Goal: Information Seeking & Learning: Find specific fact

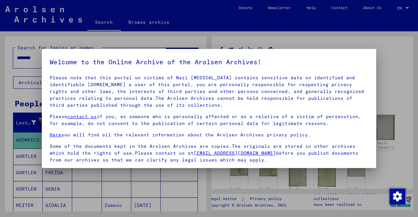
scroll to position [54, 0]
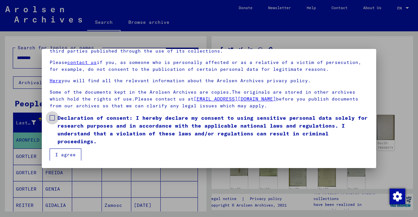
click at [52, 120] on label "Declaration of consent: I hereby declare my consent to using sensitive personal…" at bounding box center [209, 129] width 318 height 31
click at [62, 156] on button "I agree" at bounding box center [66, 154] width 32 height 12
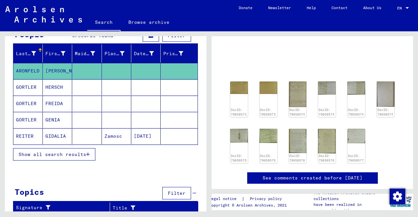
scroll to position [0, 0]
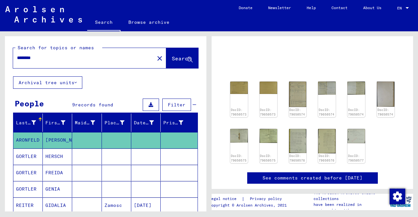
click at [70, 57] on input "********" at bounding box center [83, 57] width 133 height 7
type input "*********"
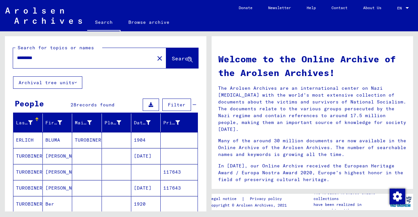
scroll to position [55, 0]
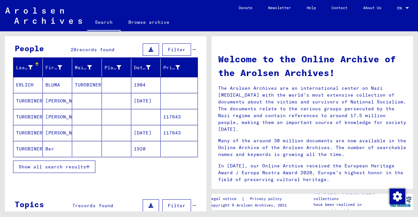
click at [31, 99] on mat-cell "TUROBINER" at bounding box center [27, 101] width 29 height 16
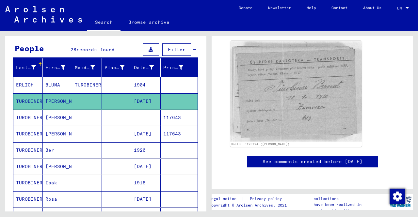
scroll to position [83, 0]
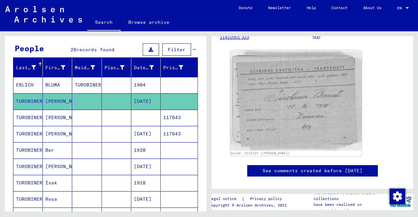
click at [30, 111] on mat-cell "TUROBINER" at bounding box center [27, 118] width 29 height 16
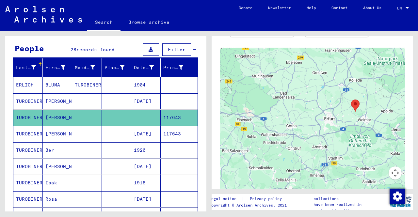
scroll to position [288, 0]
click at [28, 131] on mat-cell "TUROBINER" at bounding box center [27, 134] width 29 height 16
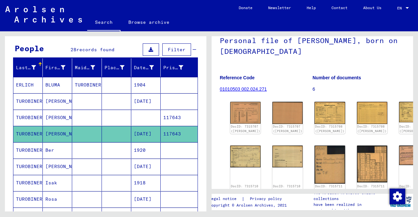
scroll to position [50, 0]
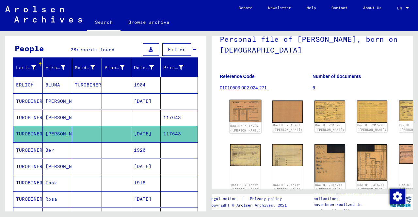
click at [239, 107] on img at bounding box center [245, 111] width 32 height 23
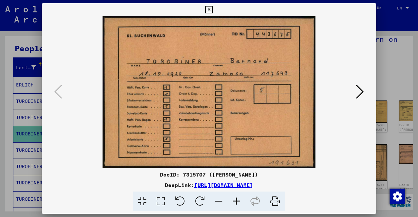
click at [362, 91] on icon at bounding box center [360, 92] width 8 height 16
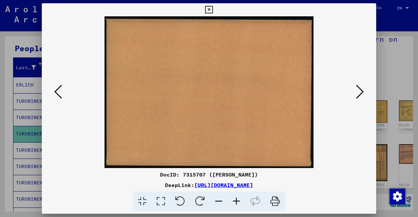
click at [361, 94] on icon at bounding box center [360, 92] width 8 height 16
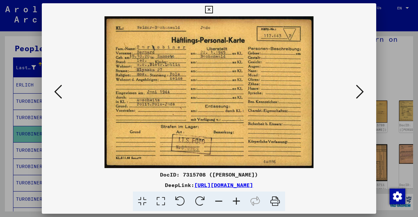
click at [361, 94] on icon at bounding box center [360, 92] width 8 height 16
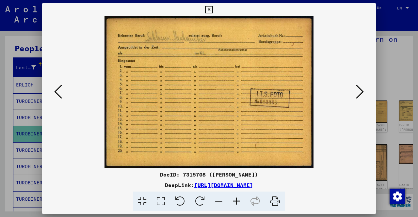
click at [361, 94] on icon at bounding box center [360, 92] width 8 height 16
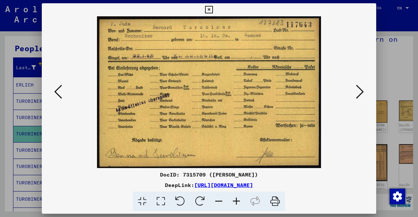
click at [361, 94] on icon at bounding box center [360, 92] width 8 height 16
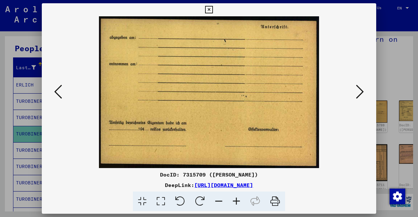
click at [361, 94] on icon at bounding box center [360, 92] width 8 height 16
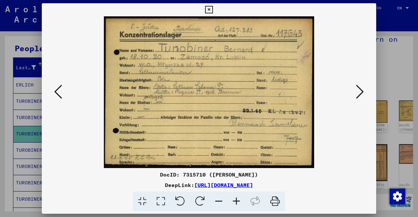
click at [361, 94] on icon at bounding box center [360, 92] width 8 height 16
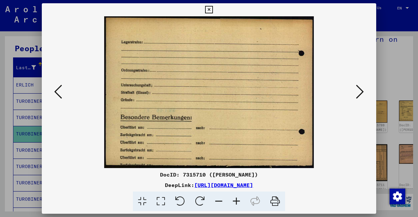
click at [361, 94] on icon at bounding box center [360, 92] width 8 height 16
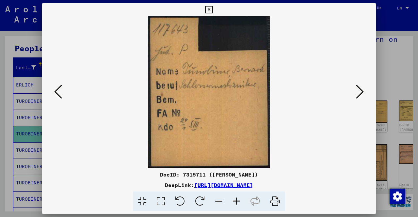
click at [361, 94] on icon at bounding box center [360, 92] width 8 height 16
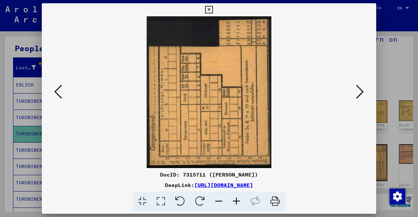
click at [361, 94] on icon at bounding box center [360, 92] width 8 height 16
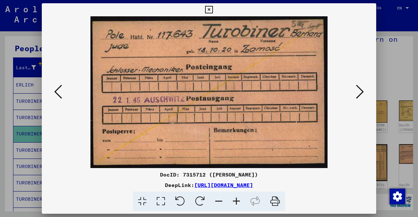
click at [361, 94] on icon at bounding box center [360, 92] width 8 height 16
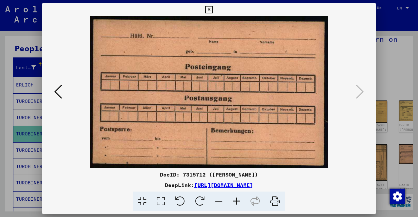
click at [55, 88] on icon at bounding box center [58, 92] width 8 height 16
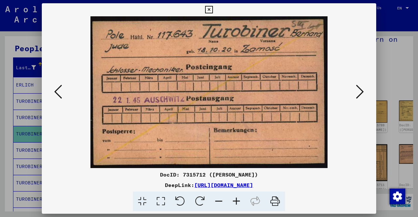
click at [55, 88] on icon at bounding box center [58, 92] width 8 height 16
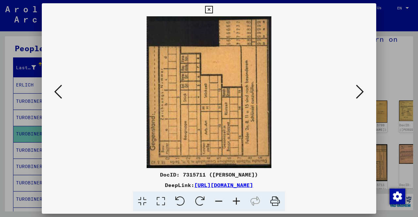
click at [55, 88] on icon at bounding box center [58, 92] width 8 height 16
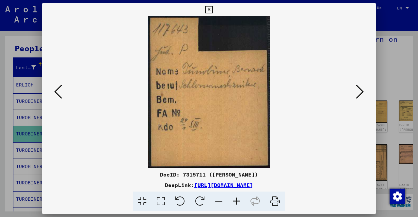
click at [55, 88] on icon at bounding box center [58, 92] width 8 height 16
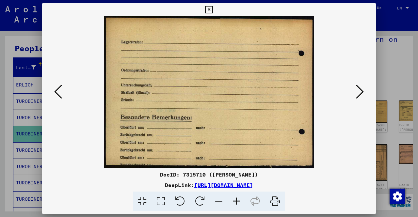
click at [55, 88] on icon at bounding box center [58, 92] width 8 height 16
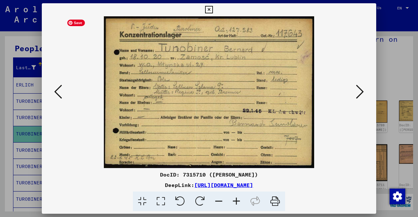
click at [188, 79] on img at bounding box center [209, 92] width 290 height 152
click at [236, 202] on icon at bounding box center [236, 202] width 18 height 20
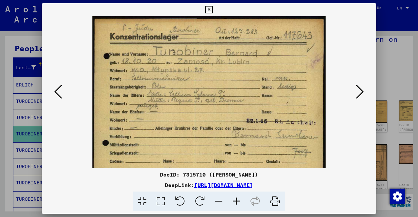
click at [236, 202] on icon at bounding box center [236, 202] width 18 height 20
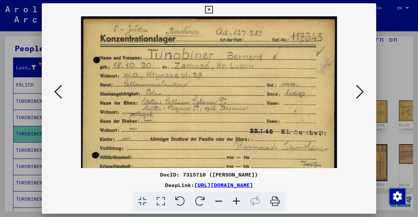
click at [236, 202] on icon at bounding box center [236, 202] width 18 height 20
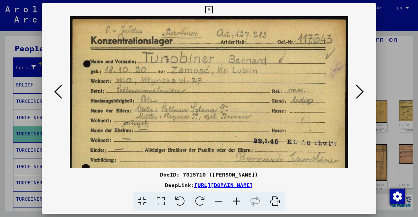
click at [236, 202] on icon at bounding box center [236, 202] width 18 height 20
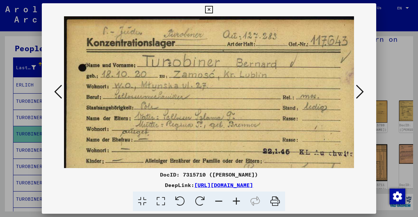
click at [236, 202] on icon at bounding box center [236, 202] width 18 height 20
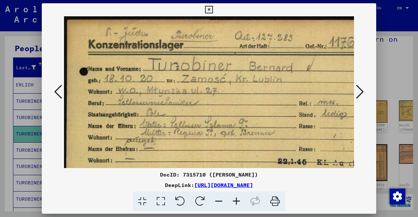
click at [210, 10] on icon at bounding box center [209, 10] width 8 height 8
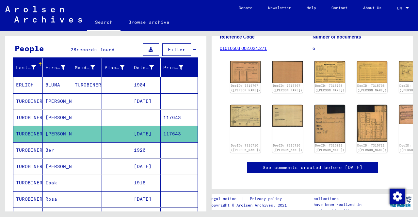
scroll to position [89, 0]
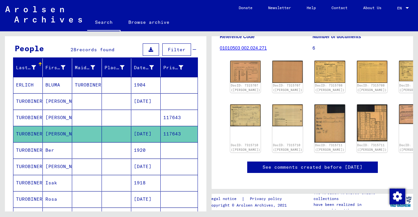
click at [21, 149] on mat-cell "TUROBINER" at bounding box center [27, 150] width 29 height 16
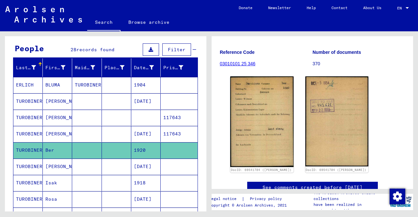
scroll to position [67, 0]
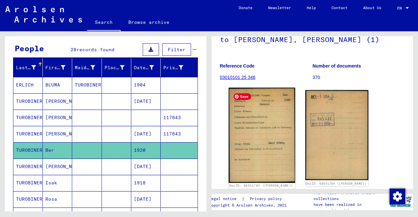
click at [277, 138] on img at bounding box center [261, 135] width 66 height 95
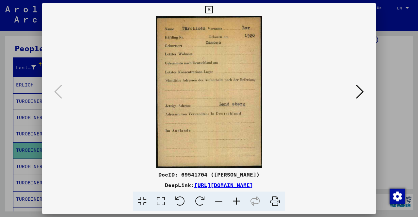
click at [361, 92] on icon at bounding box center [360, 92] width 8 height 16
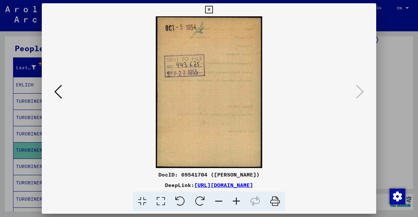
click at [58, 90] on icon at bounding box center [58, 92] width 8 height 16
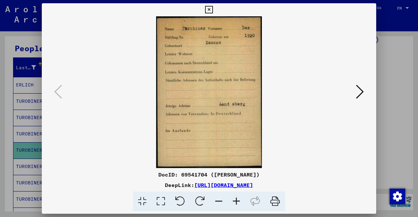
click at [210, 8] on icon at bounding box center [209, 10] width 8 height 8
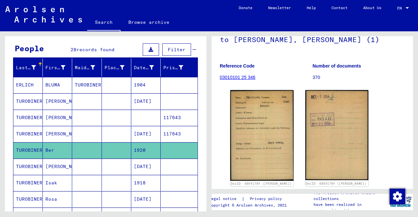
click at [18, 167] on mat-cell "TUROBINER" at bounding box center [27, 167] width 29 height 16
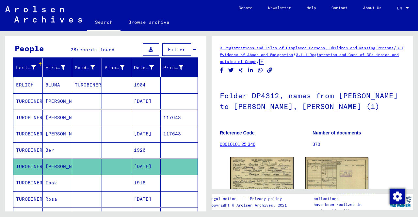
scroll to position [92, 0]
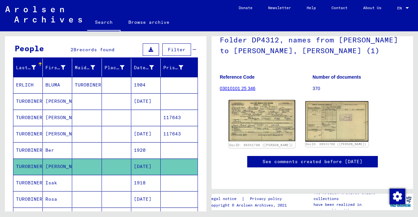
click at [251, 100] on img at bounding box center [261, 120] width 66 height 41
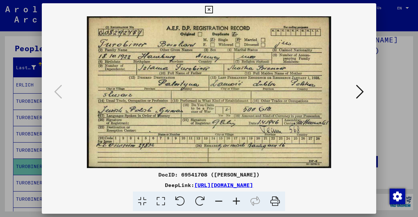
click at [236, 201] on icon at bounding box center [236, 202] width 18 height 20
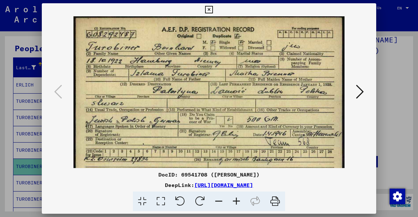
click at [236, 201] on icon at bounding box center [236, 202] width 18 height 20
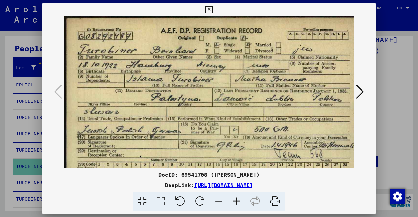
click at [236, 201] on icon at bounding box center [236, 202] width 18 height 20
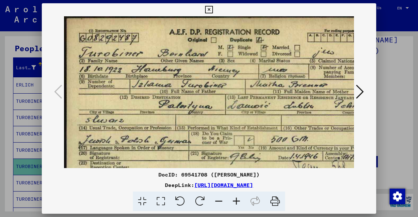
click at [220, 203] on icon at bounding box center [219, 202] width 18 height 20
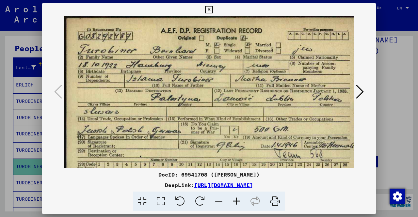
click at [359, 91] on icon at bounding box center [360, 92] width 8 height 16
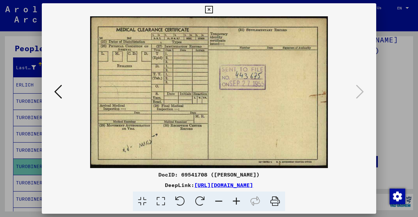
click at [58, 91] on icon at bounding box center [58, 92] width 8 height 16
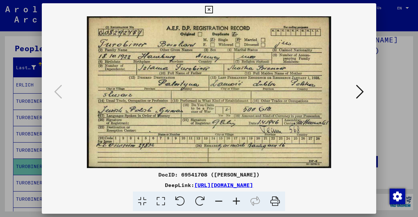
click at [208, 11] on icon at bounding box center [209, 10] width 8 height 8
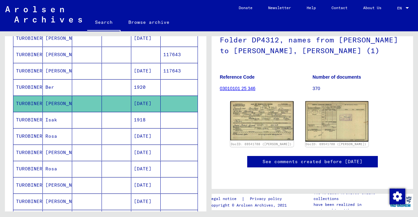
scroll to position [121, 0]
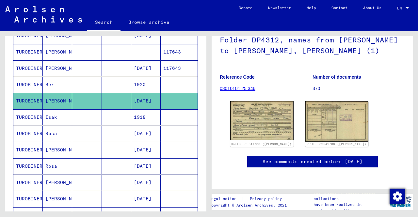
click at [28, 132] on mat-cell "TUROBINER" at bounding box center [27, 134] width 29 height 16
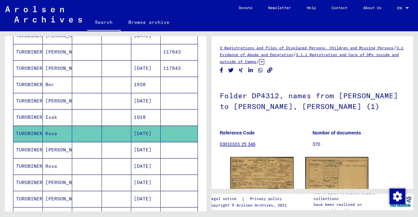
scroll to position [68, 0]
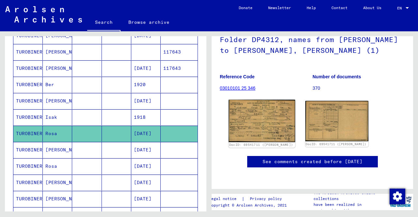
click at [261, 104] on img at bounding box center [261, 121] width 66 height 42
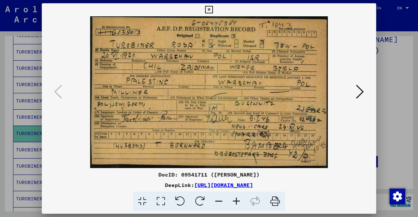
click at [358, 90] on icon at bounding box center [360, 92] width 8 height 16
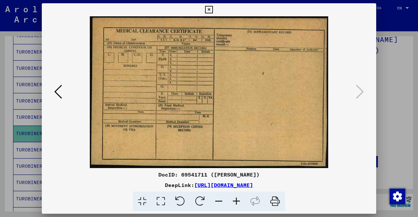
click at [53, 89] on button at bounding box center [58, 92] width 12 height 19
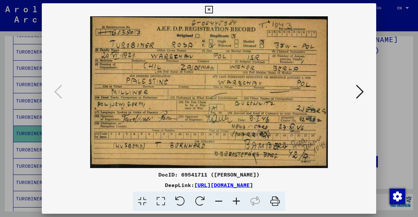
click at [208, 9] on icon at bounding box center [209, 10] width 8 height 8
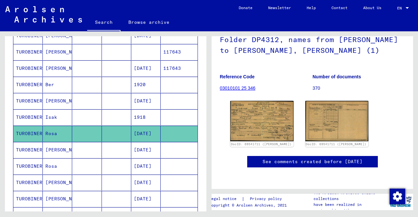
click at [23, 146] on mat-cell "TUROBINER" at bounding box center [27, 150] width 29 height 16
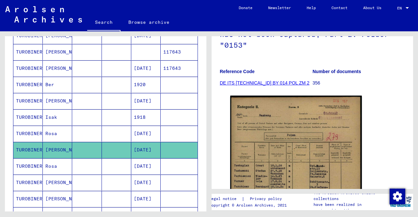
scroll to position [110, 0]
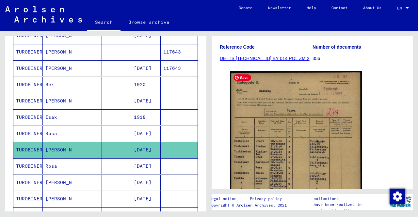
click at [297, 120] on img at bounding box center [295, 165] width 131 height 189
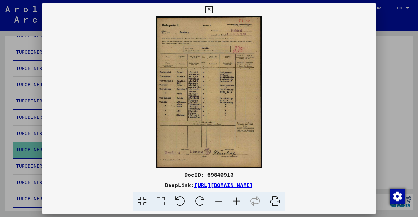
click at [239, 198] on icon at bounding box center [236, 202] width 18 height 20
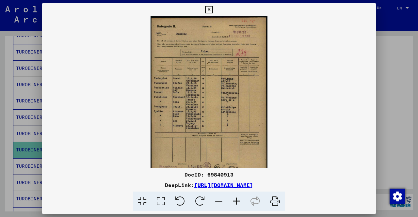
click at [239, 198] on icon at bounding box center [236, 202] width 18 height 20
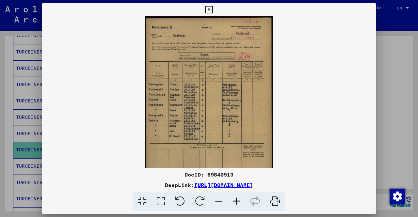
click at [239, 198] on icon at bounding box center [236, 202] width 18 height 20
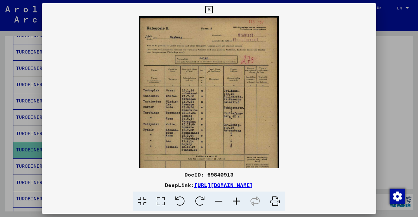
click at [239, 198] on icon at bounding box center [236, 202] width 18 height 20
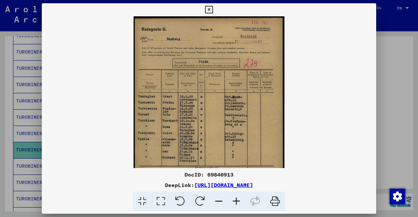
click at [239, 198] on icon at bounding box center [236, 202] width 18 height 20
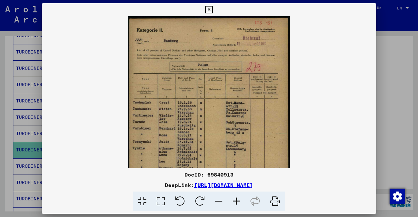
click at [239, 198] on icon at bounding box center [236, 202] width 18 height 20
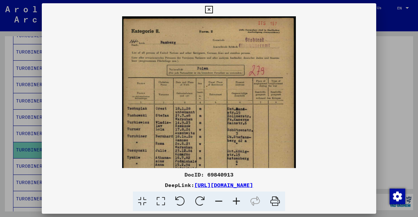
click at [239, 198] on icon at bounding box center [236, 202] width 18 height 20
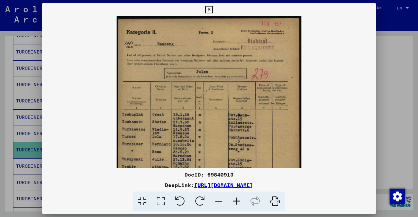
click at [239, 198] on icon at bounding box center [236, 202] width 18 height 20
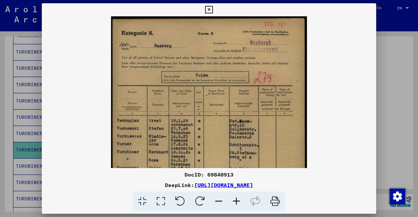
click at [239, 198] on icon at bounding box center [236, 202] width 18 height 20
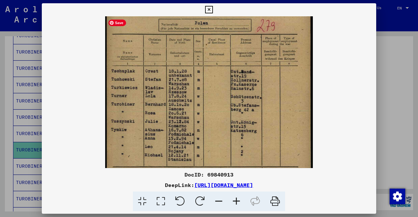
scroll to position [50, 0]
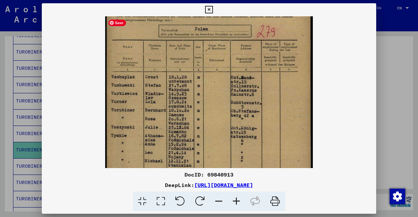
drag, startPoint x: 285, startPoint y: 135, endPoint x: 290, endPoint y: 87, distance: 47.6
click at [290, 87] on img at bounding box center [209, 116] width 208 height 299
click at [209, 10] on icon at bounding box center [209, 10] width 8 height 8
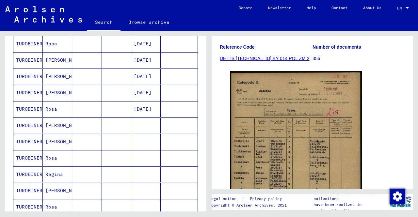
scroll to position [247, 0]
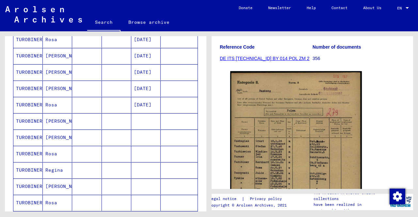
click at [27, 166] on mat-cell "TUROBINER" at bounding box center [27, 170] width 29 height 16
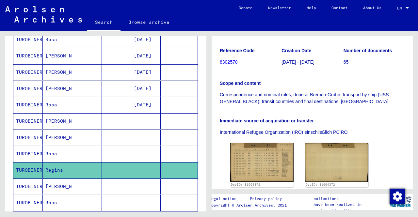
scroll to position [97, 0]
click at [258, 162] on img at bounding box center [261, 162] width 66 height 41
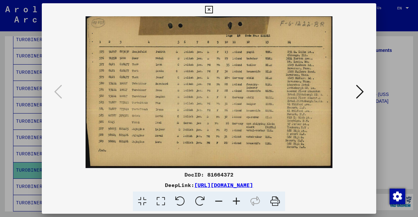
click at [236, 203] on icon at bounding box center [236, 202] width 18 height 20
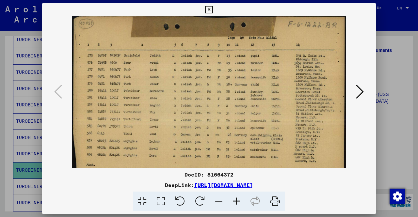
click at [236, 203] on icon at bounding box center [236, 202] width 18 height 20
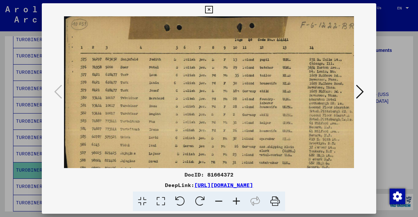
click at [211, 12] on icon at bounding box center [209, 10] width 8 height 8
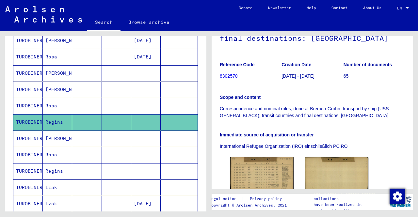
scroll to position [307, 0]
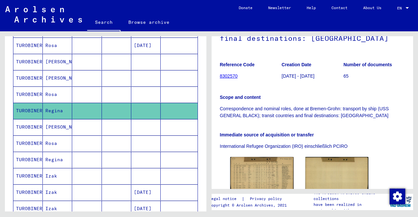
click at [33, 156] on mat-cell "TUROBINER" at bounding box center [27, 160] width 29 height 16
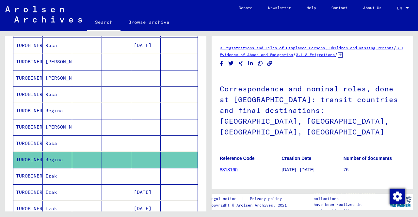
scroll to position [136, 0]
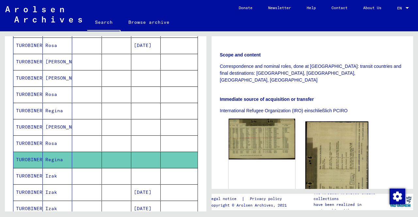
click at [261, 127] on img at bounding box center [261, 139] width 66 height 40
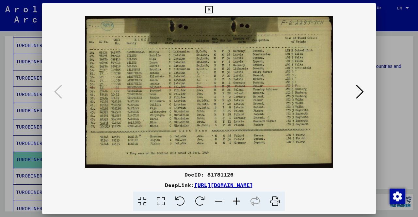
click at [235, 204] on icon at bounding box center [236, 202] width 18 height 20
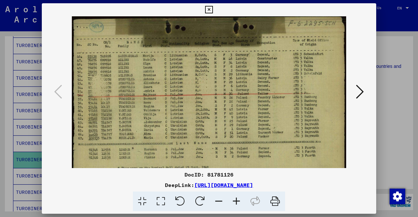
click at [235, 204] on icon at bounding box center [236, 202] width 18 height 20
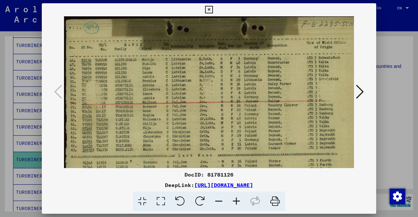
click at [209, 9] on icon at bounding box center [209, 10] width 8 height 8
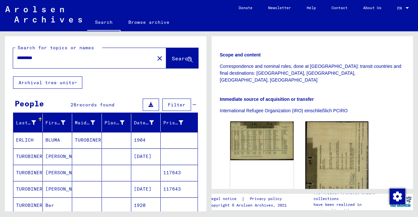
scroll to position [56, 0]
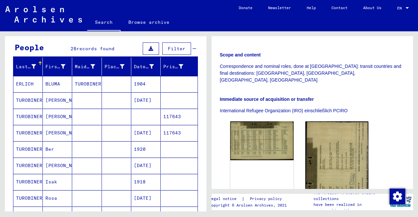
click at [30, 131] on mat-cell "TUROBINER" at bounding box center [27, 133] width 29 height 16
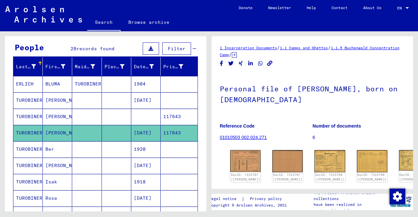
click at [25, 113] on mat-cell "TUROBINER" at bounding box center [27, 117] width 29 height 16
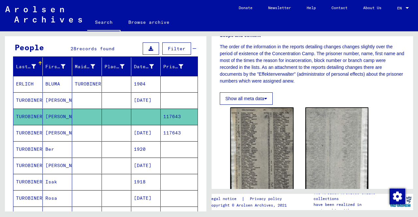
scroll to position [113, 0]
click at [29, 148] on mat-cell "TUROBINER" at bounding box center [27, 149] width 29 height 16
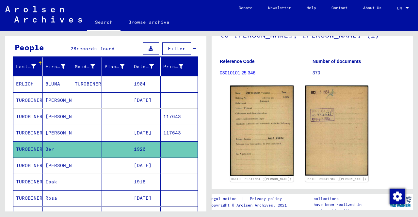
scroll to position [42, 0]
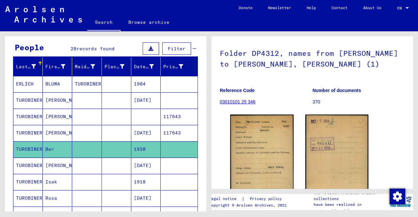
click at [26, 166] on mat-cell "TUROBINER" at bounding box center [27, 166] width 29 height 16
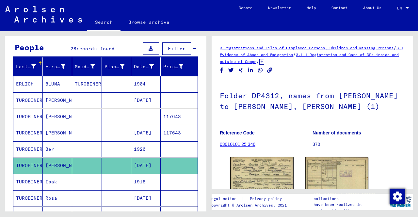
scroll to position [0, 0]
click at [32, 115] on mat-cell "TUROBINER" at bounding box center [27, 117] width 29 height 16
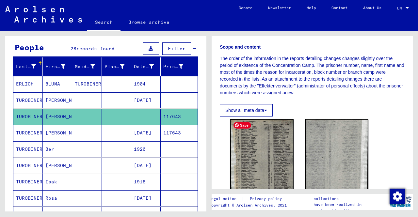
scroll to position [101, 0]
click at [29, 95] on mat-cell "TUROBINER" at bounding box center [27, 100] width 29 height 16
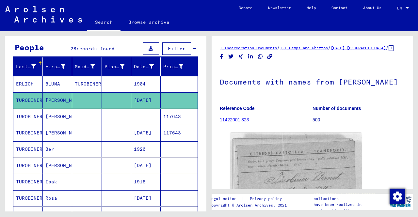
scroll to position [85, 0]
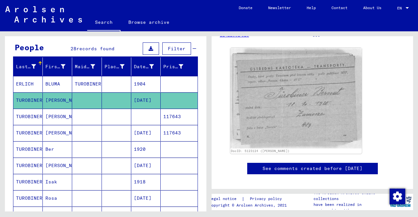
click at [29, 130] on mat-cell "TUROBINER" at bounding box center [27, 133] width 29 height 16
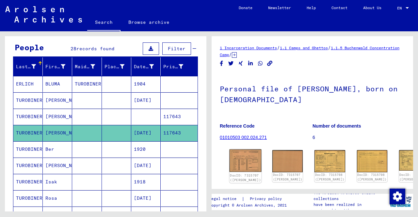
click at [239, 154] on img at bounding box center [245, 160] width 32 height 23
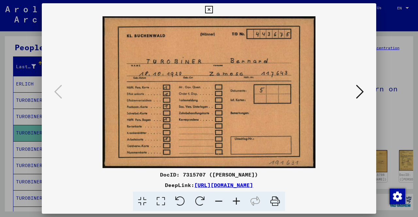
click at [362, 88] on icon at bounding box center [360, 92] width 8 height 16
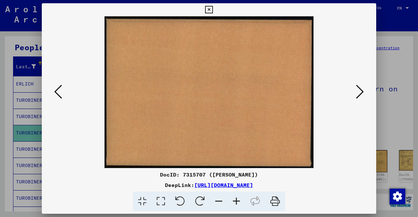
click at [362, 88] on icon at bounding box center [360, 92] width 8 height 16
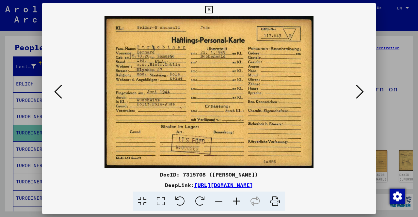
click at [362, 88] on icon at bounding box center [360, 92] width 8 height 16
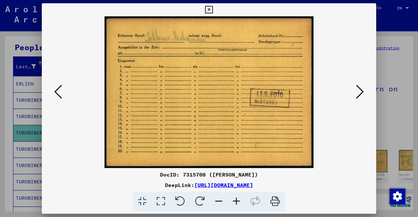
click at [362, 88] on icon at bounding box center [360, 92] width 8 height 16
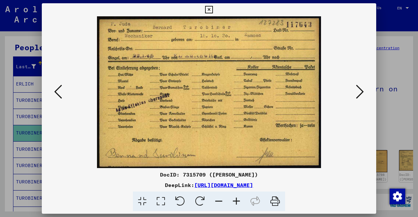
click at [362, 88] on icon at bounding box center [360, 92] width 8 height 16
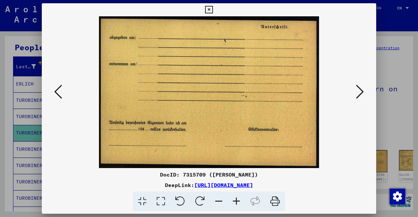
click at [362, 88] on icon at bounding box center [360, 92] width 8 height 16
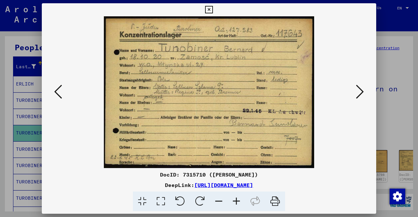
click at [362, 88] on icon at bounding box center [360, 92] width 8 height 16
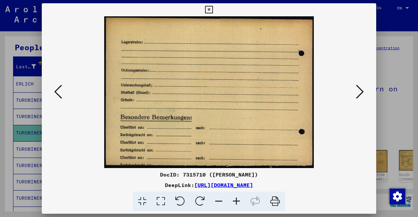
click at [362, 88] on icon at bounding box center [360, 92] width 8 height 16
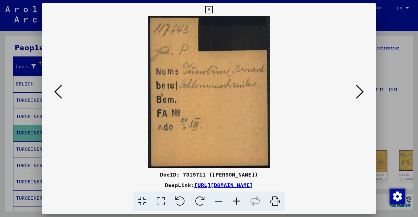
click at [362, 88] on icon at bounding box center [360, 92] width 8 height 16
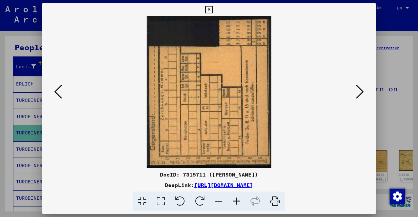
click at [208, 9] on icon at bounding box center [209, 10] width 8 height 8
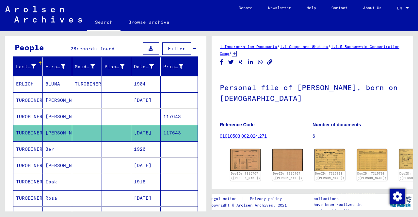
scroll to position [1, 0]
click at [29, 195] on icon at bounding box center [27, 191] width 16 height 26
click at [32, 195] on icon at bounding box center [27, 191] width 16 height 26
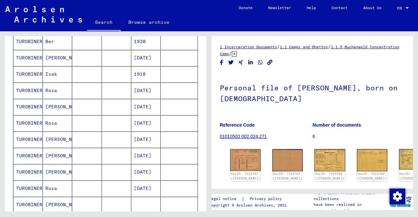
click at [24, 121] on mat-cell "TUROBINER" at bounding box center [27, 123] width 29 height 16
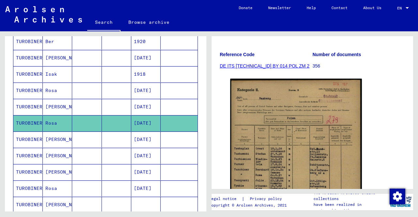
scroll to position [103, 0]
click at [29, 88] on mat-cell "TUROBINER" at bounding box center [27, 91] width 29 height 16
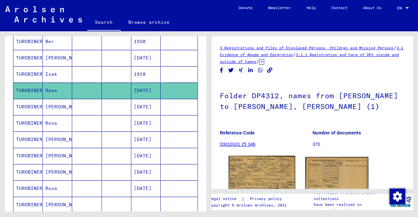
click at [258, 177] on img at bounding box center [261, 177] width 66 height 42
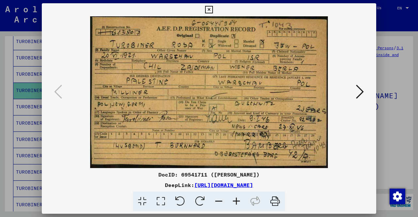
click at [208, 8] on icon at bounding box center [209, 10] width 8 height 8
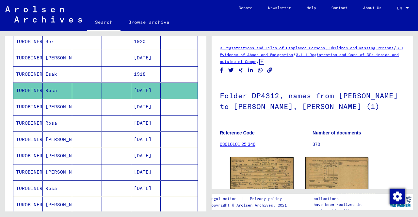
scroll to position [127, 0]
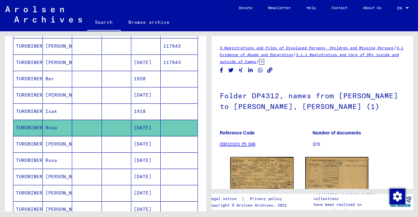
click at [31, 92] on mat-cell "TUROBINER" at bounding box center [27, 95] width 29 height 16
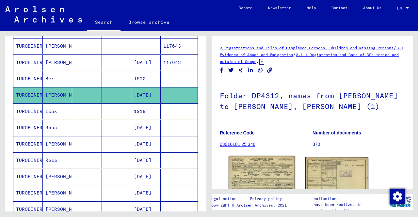
click at [265, 180] on img at bounding box center [261, 176] width 66 height 41
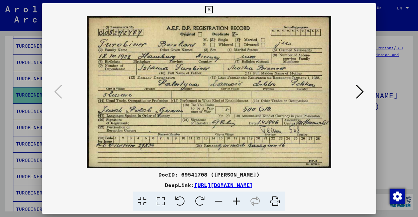
click at [239, 200] on icon at bounding box center [236, 202] width 18 height 20
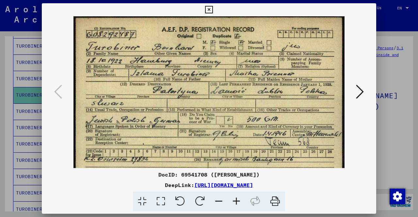
click at [239, 200] on icon at bounding box center [236, 202] width 18 height 20
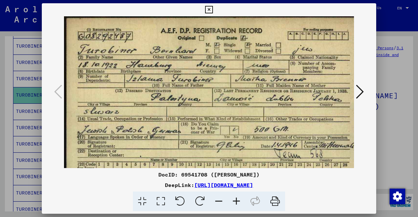
click at [235, 202] on icon at bounding box center [236, 202] width 18 height 20
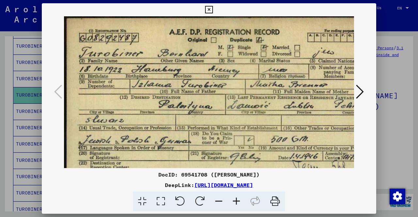
click at [209, 9] on icon at bounding box center [209, 10] width 8 height 8
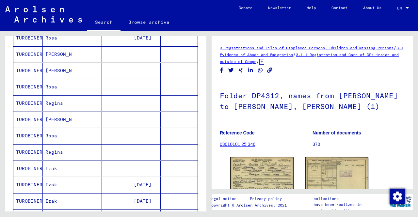
scroll to position [315, 0]
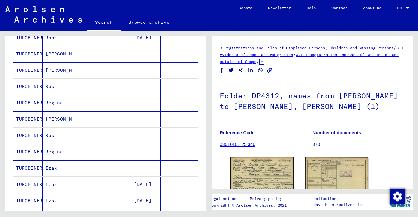
click at [30, 164] on mat-cell "TUROBINER" at bounding box center [27, 168] width 29 height 16
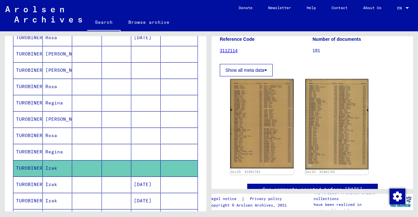
scroll to position [126, 0]
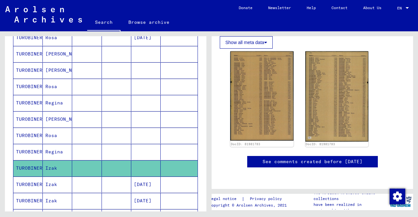
click at [23, 178] on icon at bounding box center [27, 191] width 16 height 26
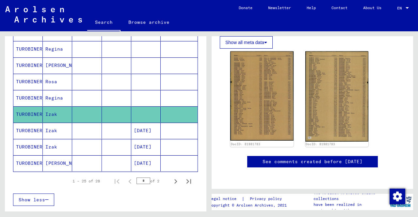
click at [26, 158] on mat-cell "TUROBINER" at bounding box center [27, 163] width 29 height 16
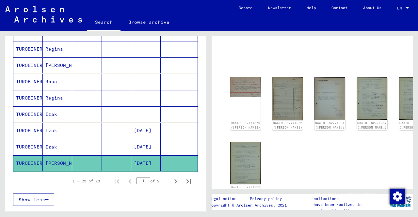
scroll to position [31, 0]
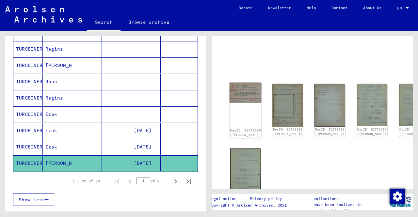
click at [244, 91] on img at bounding box center [245, 93] width 32 height 21
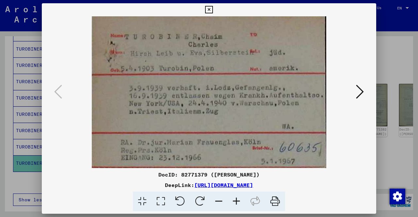
click at [359, 94] on icon at bounding box center [360, 92] width 8 height 16
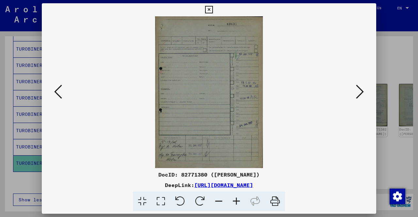
click at [359, 94] on icon at bounding box center [360, 92] width 8 height 16
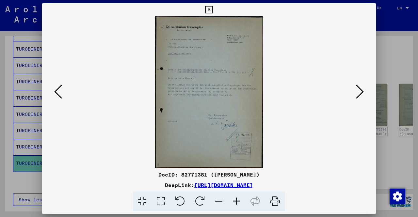
click at [235, 200] on icon at bounding box center [236, 202] width 18 height 20
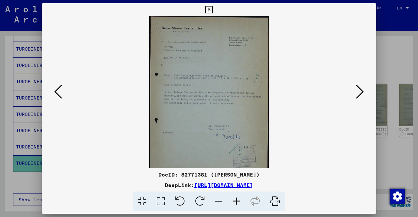
click at [235, 200] on icon at bounding box center [236, 202] width 18 height 20
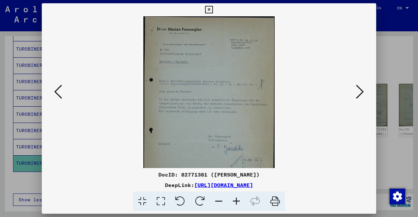
click at [235, 200] on icon at bounding box center [236, 202] width 18 height 20
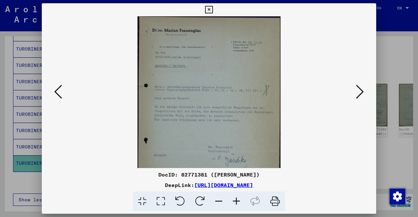
click at [235, 200] on icon at bounding box center [236, 202] width 18 height 20
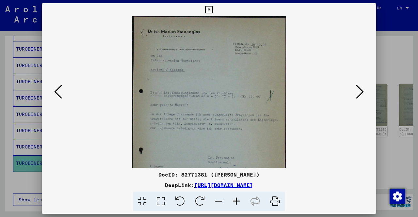
click at [235, 200] on icon at bounding box center [236, 202] width 18 height 20
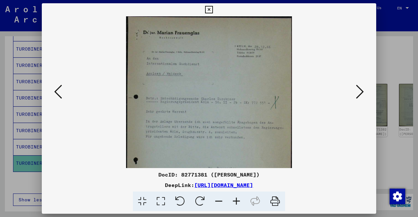
click at [208, 10] on icon at bounding box center [209, 10] width 8 height 8
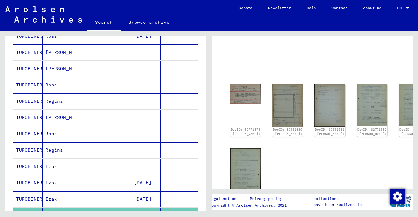
scroll to position [316, 0]
click at [32, 97] on mat-cell "TUROBINER" at bounding box center [27, 102] width 29 height 16
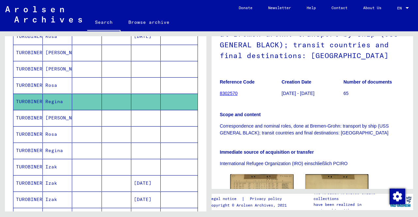
scroll to position [112, 0]
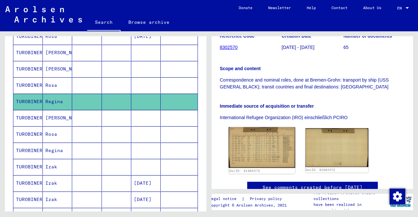
click at [261, 148] on img at bounding box center [261, 147] width 66 height 41
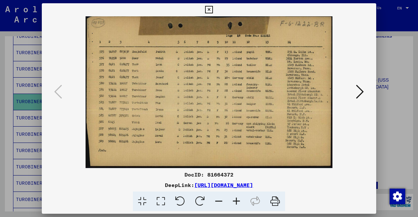
click at [208, 12] on icon at bounding box center [209, 10] width 8 height 8
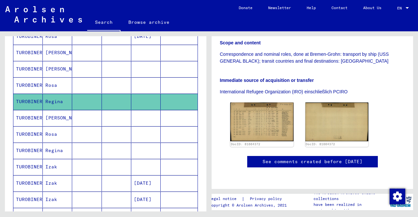
scroll to position [162, 0]
click at [21, 145] on mat-cell "TUROBINER" at bounding box center [27, 151] width 29 height 16
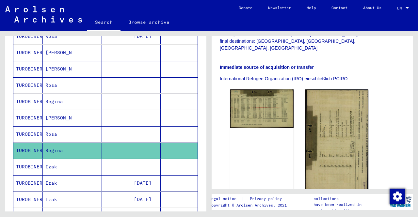
scroll to position [168, 0]
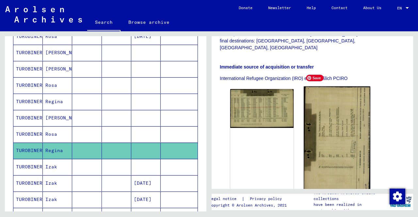
click at [324, 122] on img at bounding box center [336, 140] width 66 height 109
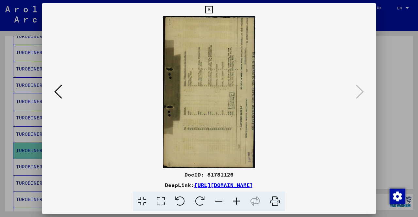
click at [198, 199] on icon at bounding box center [200, 202] width 20 height 20
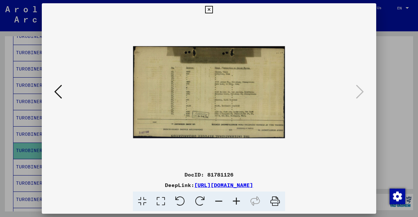
click at [198, 199] on icon at bounding box center [200, 202] width 20 height 20
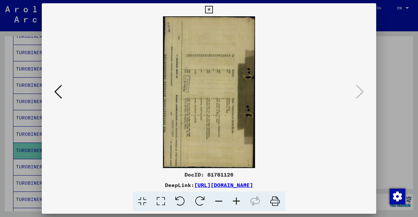
click at [198, 199] on icon at bounding box center [200, 202] width 20 height 20
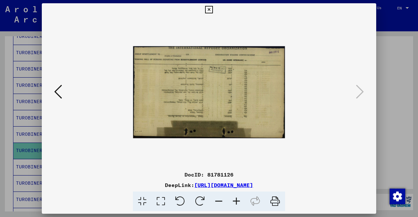
click at [198, 199] on icon at bounding box center [200, 202] width 20 height 20
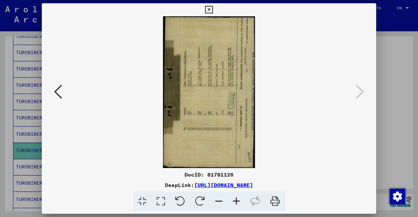
click at [198, 199] on icon at bounding box center [200, 202] width 20 height 20
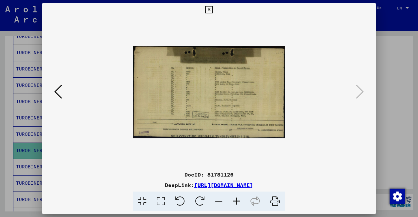
click at [237, 198] on icon at bounding box center [236, 202] width 18 height 20
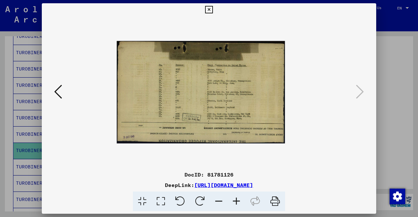
click at [237, 198] on icon at bounding box center [236, 202] width 18 height 20
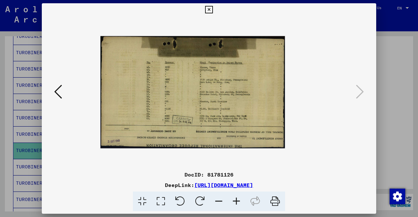
click at [237, 198] on icon at bounding box center [236, 202] width 18 height 20
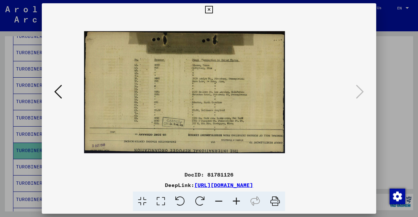
click at [237, 198] on icon at bounding box center [236, 202] width 18 height 20
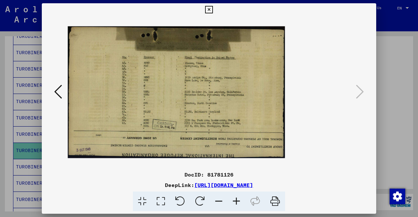
click at [237, 198] on icon at bounding box center [236, 202] width 18 height 20
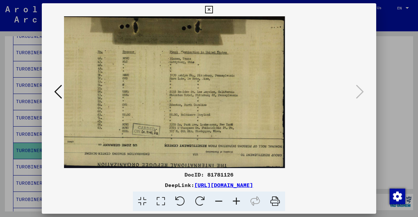
click at [237, 198] on icon at bounding box center [236, 202] width 18 height 20
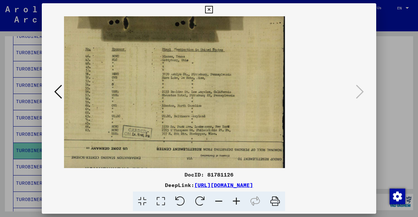
click at [237, 198] on icon at bounding box center [236, 202] width 18 height 20
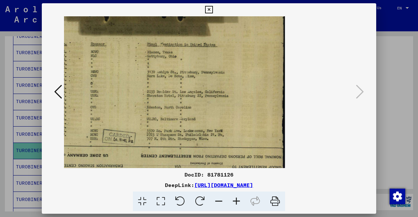
click at [237, 198] on icon at bounding box center [236, 202] width 18 height 20
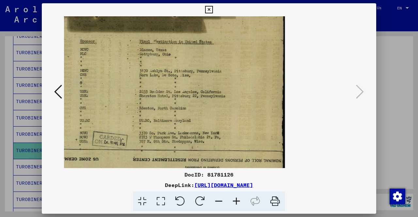
click at [173, 107] on img at bounding box center [127, 92] width 315 height 192
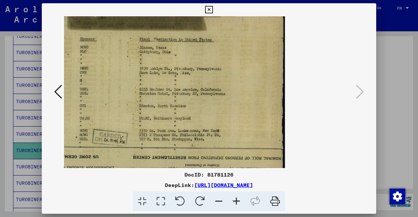
scroll to position [0, 0]
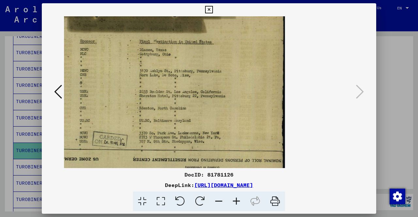
drag, startPoint x: 173, startPoint y: 107, endPoint x: 220, endPoint y: 109, distance: 47.0
click at [220, 109] on img at bounding box center [127, 92] width 315 height 192
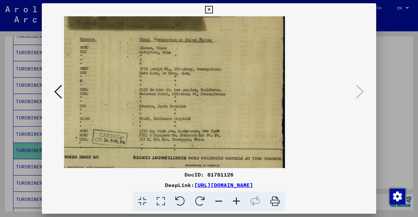
scroll to position [1, 0]
drag, startPoint x: 70, startPoint y: 140, endPoint x: 81, endPoint y: 141, distance: 10.9
click at [81, 141] on img at bounding box center [127, 91] width 315 height 192
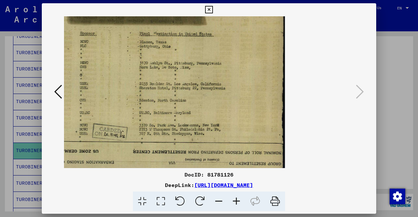
scroll to position [0, 0]
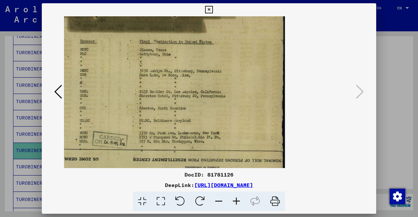
drag, startPoint x: 134, startPoint y: 99, endPoint x: 167, endPoint y: 128, distance: 43.7
click at [167, 128] on img at bounding box center [127, 92] width 315 height 192
click at [209, 10] on icon at bounding box center [209, 10] width 8 height 8
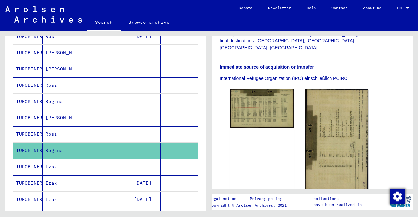
click at [27, 112] on mat-cell "TUROBINER" at bounding box center [27, 118] width 29 height 16
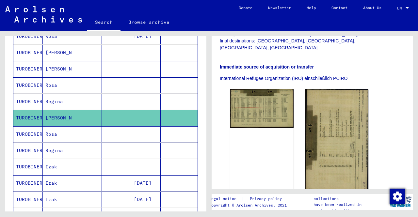
click at [27, 112] on mat-cell "TUROBINER" at bounding box center [27, 118] width 29 height 16
click at [31, 97] on mat-cell "TUROBINER" at bounding box center [27, 102] width 29 height 16
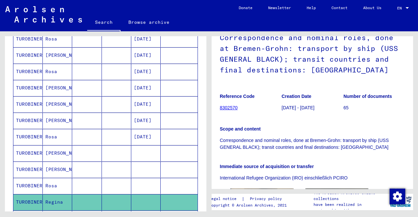
scroll to position [149, 0]
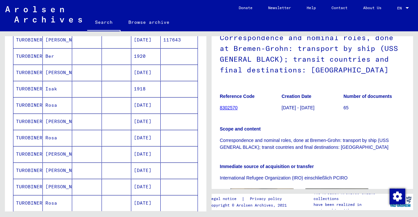
click at [27, 132] on mat-cell "TUROBINER" at bounding box center [27, 138] width 29 height 16
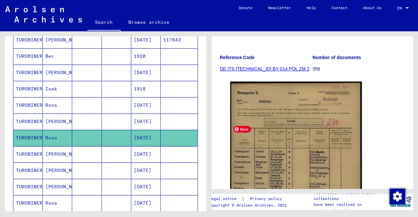
scroll to position [100, 0]
click at [30, 103] on mat-cell "TUROBINER" at bounding box center [27, 105] width 29 height 16
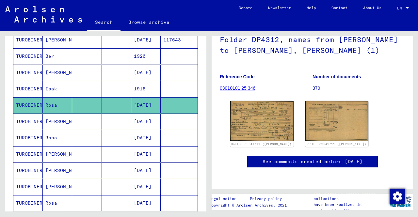
scroll to position [98, 0]
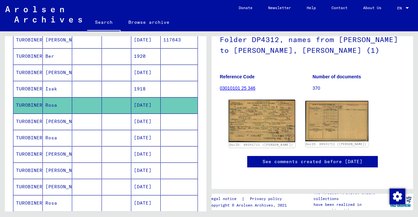
click at [264, 100] on img at bounding box center [261, 121] width 66 height 42
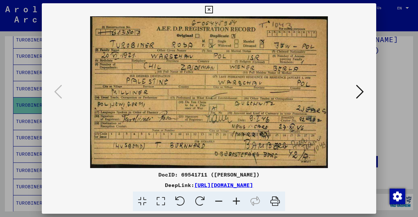
click at [207, 9] on icon at bounding box center [209, 10] width 8 height 8
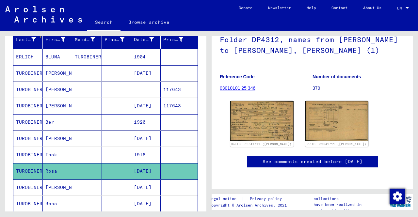
scroll to position [81, 0]
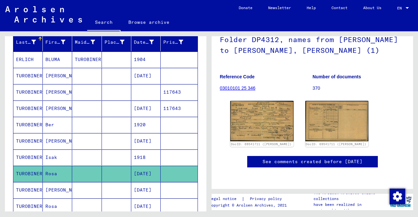
click at [22, 90] on mat-cell "TUROBINER" at bounding box center [27, 92] width 29 height 16
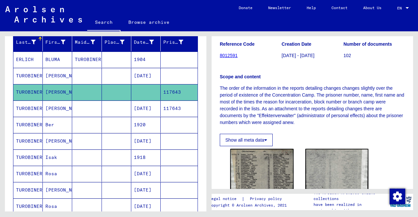
scroll to position [122, 0]
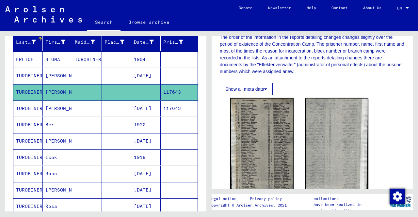
click at [29, 110] on mat-cell "TUROBINER" at bounding box center [27, 108] width 29 height 16
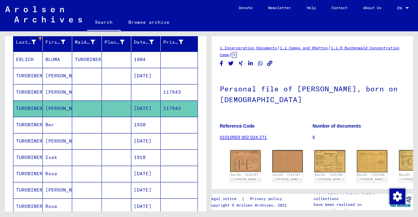
scroll to position [94, 0]
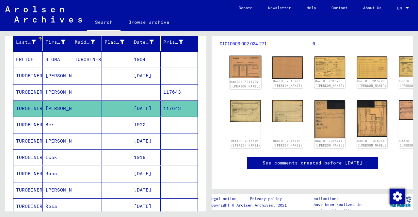
click at [240, 64] on img at bounding box center [245, 67] width 32 height 23
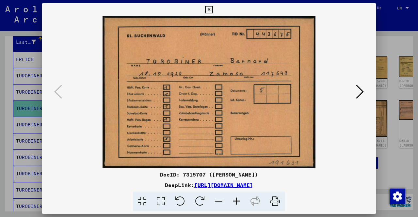
click at [360, 90] on icon at bounding box center [360, 92] width 8 height 16
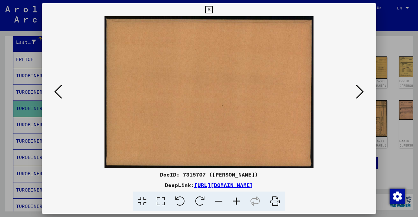
click at [360, 90] on icon at bounding box center [360, 92] width 8 height 16
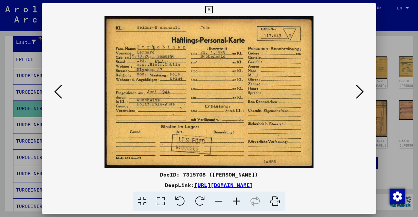
click at [360, 90] on icon at bounding box center [360, 92] width 8 height 16
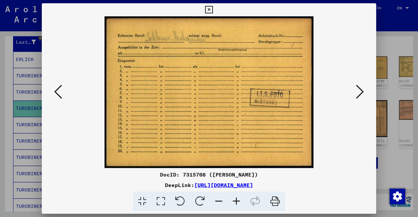
click at [360, 90] on icon at bounding box center [360, 92] width 8 height 16
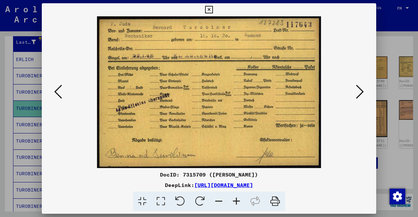
click at [360, 90] on icon at bounding box center [360, 92] width 8 height 16
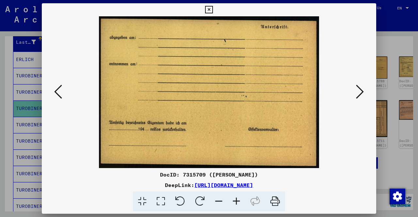
click at [360, 90] on icon at bounding box center [360, 92] width 8 height 16
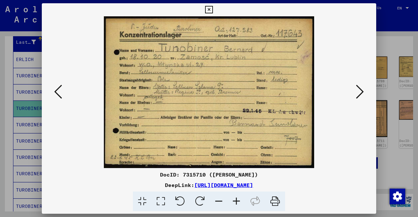
click at [208, 9] on icon at bounding box center [209, 10] width 8 height 8
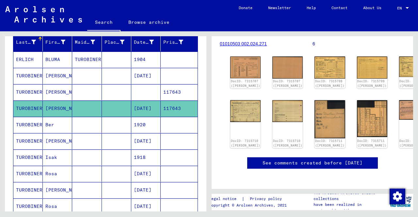
click at [30, 157] on mat-cell "TUROBINER" at bounding box center [27, 157] width 29 height 16
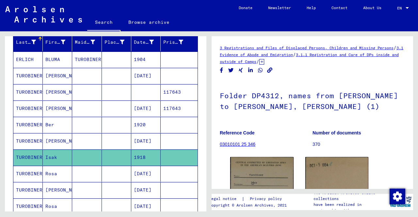
scroll to position [60, 0]
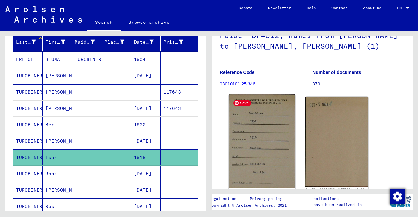
click at [273, 137] on img at bounding box center [261, 141] width 66 height 94
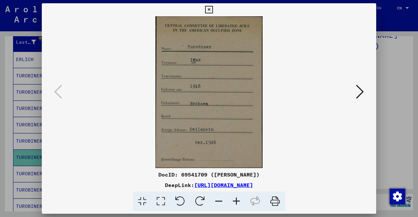
click at [357, 89] on icon at bounding box center [360, 92] width 8 height 16
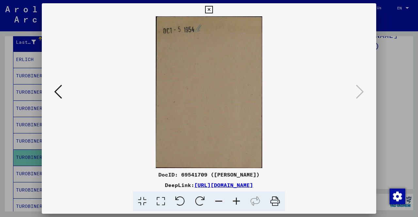
click at [209, 8] on icon at bounding box center [209, 10] width 8 height 8
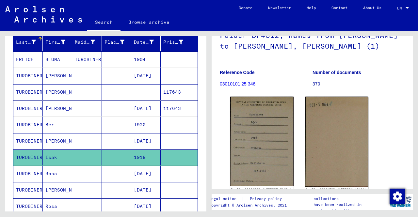
click at [30, 169] on mat-cell "TUROBINER" at bounding box center [27, 174] width 29 height 16
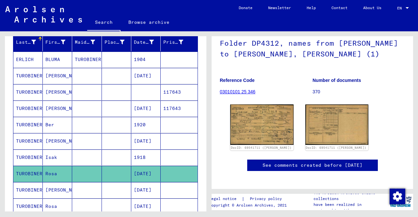
scroll to position [53, 0]
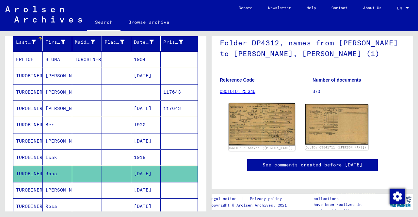
click at [259, 130] on img at bounding box center [261, 124] width 66 height 42
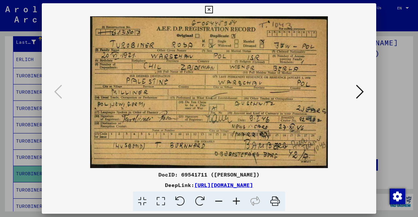
click at [207, 10] on icon at bounding box center [209, 10] width 8 height 8
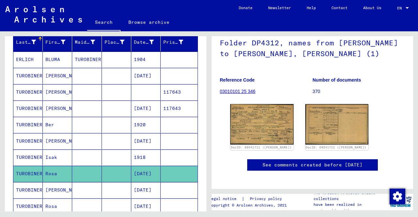
click at [31, 137] on mat-cell "TUROBINER" at bounding box center [27, 141] width 29 height 16
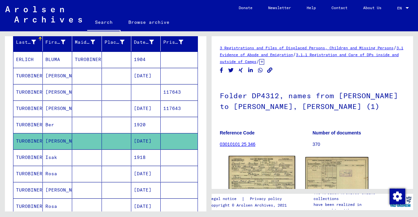
click at [265, 166] on img at bounding box center [261, 176] width 66 height 41
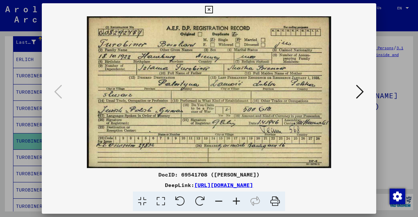
click at [237, 201] on icon at bounding box center [236, 202] width 18 height 20
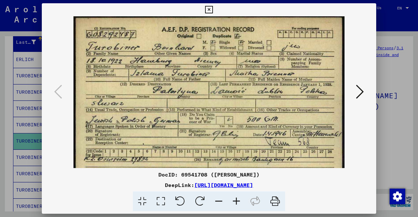
click at [237, 201] on icon at bounding box center [236, 202] width 18 height 20
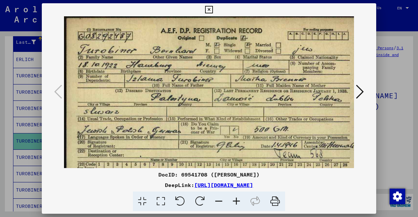
click at [237, 201] on icon at bounding box center [236, 202] width 18 height 20
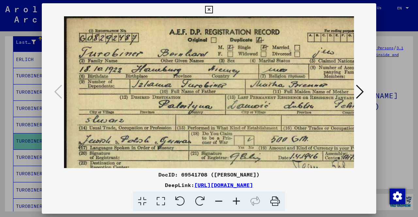
click at [210, 10] on icon at bounding box center [209, 10] width 8 height 8
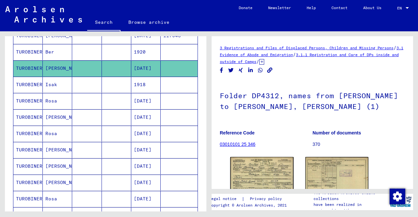
scroll to position [154, 0]
click at [24, 126] on mat-cell "TUROBINER" at bounding box center [27, 133] width 29 height 16
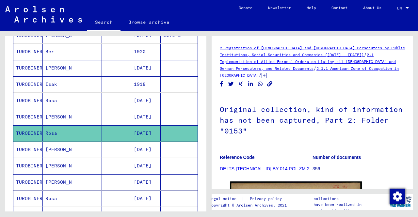
scroll to position [114, 0]
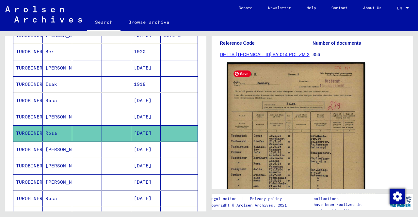
click at [290, 138] on img at bounding box center [296, 161] width 138 height 199
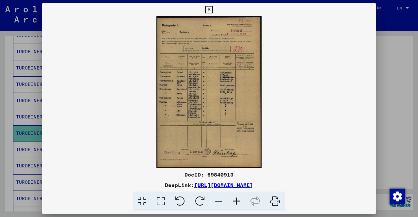
click at [235, 200] on icon at bounding box center [236, 202] width 18 height 20
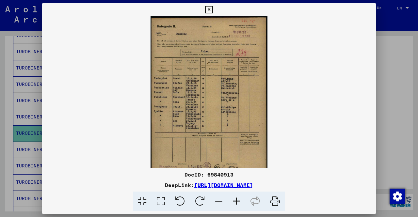
click at [235, 200] on icon at bounding box center [236, 202] width 18 height 20
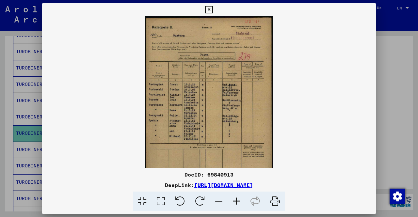
click at [235, 200] on icon at bounding box center [236, 202] width 18 height 20
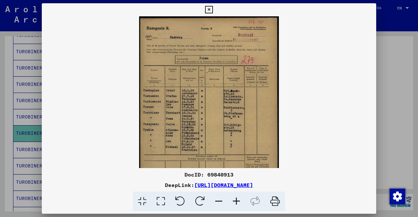
click at [235, 200] on icon at bounding box center [236, 202] width 18 height 20
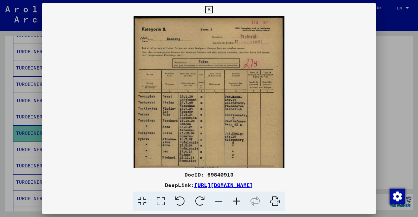
click at [235, 200] on icon at bounding box center [236, 202] width 18 height 20
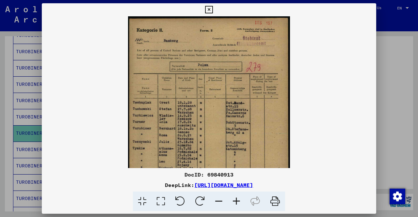
click at [235, 200] on icon at bounding box center [236, 202] width 18 height 20
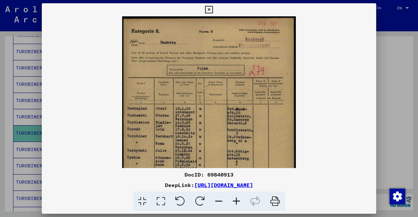
click at [235, 200] on icon at bounding box center [236, 202] width 18 height 20
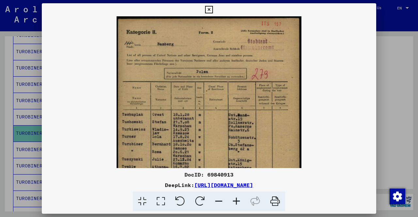
click at [209, 10] on icon at bounding box center [209, 10] width 8 height 8
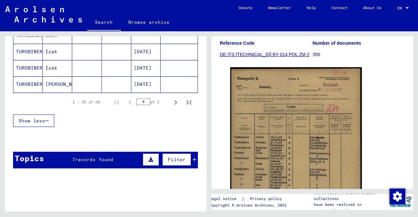
scroll to position [449, 0]
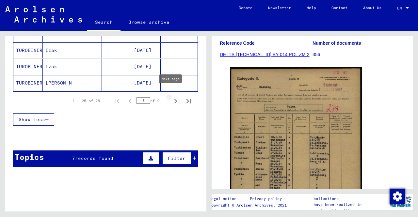
click at [171, 97] on icon "Next page" at bounding box center [175, 101] width 9 height 9
type input "*"
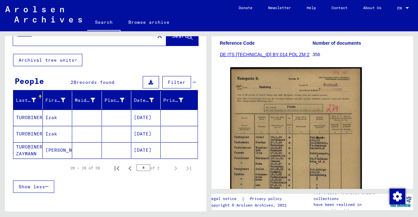
scroll to position [23, 0]
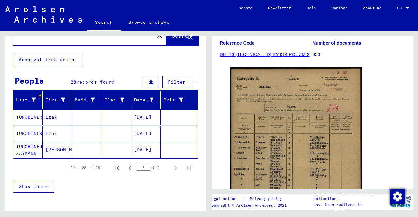
click at [25, 147] on mat-cell "TUROBINER ZAYMANN" at bounding box center [27, 150] width 29 height 16
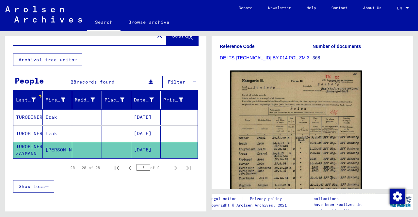
scroll to position [111, 0]
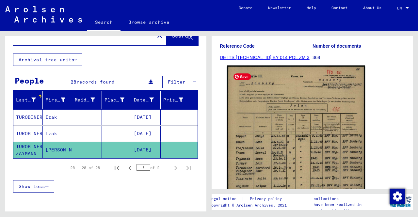
click at [297, 125] on img at bounding box center [296, 162] width 138 height 193
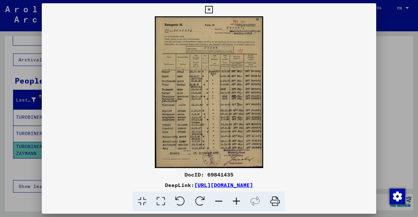
click at [236, 201] on icon at bounding box center [236, 202] width 18 height 20
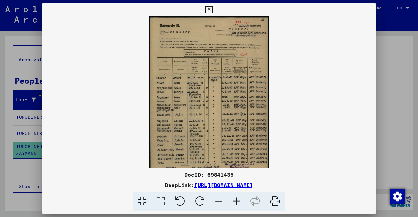
click at [236, 201] on icon at bounding box center [236, 202] width 18 height 20
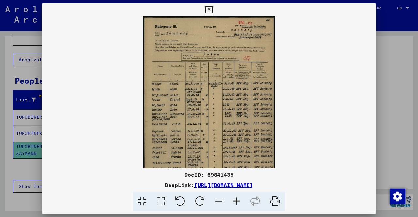
click at [236, 201] on icon at bounding box center [236, 202] width 18 height 20
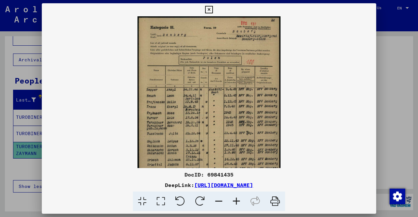
click at [209, 9] on icon at bounding box center [209, 10] width 8 height 8
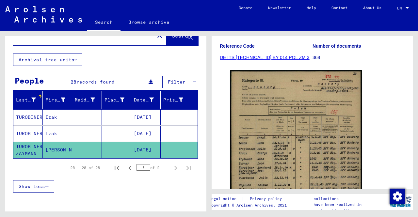
click at [33, 131] on mat-cell "TUROBINER" at bounding box center [27, 134] width 29 height 16
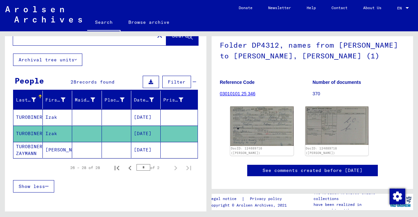
scroll to position [55, 0]
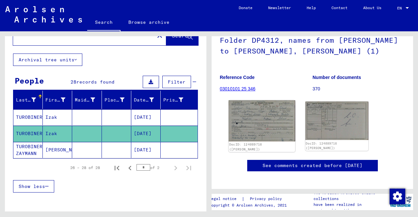
click at [250, 116] on img at bounding box center [261, 120] width 66 height 41
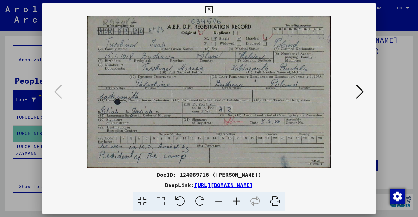
click at [213, 9] on button at bounding box center [208, 9] width 11 height 13
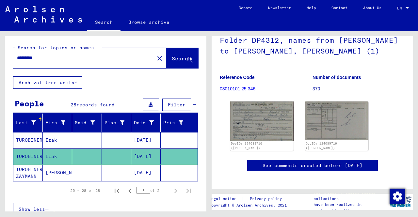
scroll to position [0, 0]
click at [52, 58] on input "*********" at bounding box center [83, 57] width 133 height 7
type input "*******"
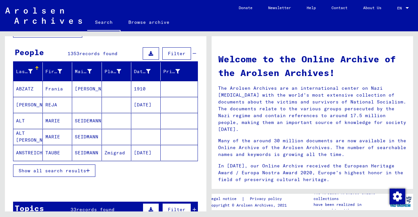
scroll to position [51, 0]
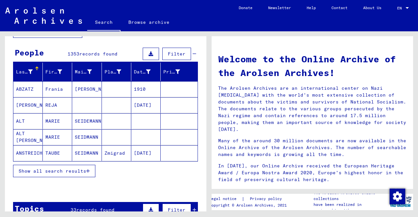
click at [88, 171] on icon "button" at bounding box center [88, 171] width 4 height 5
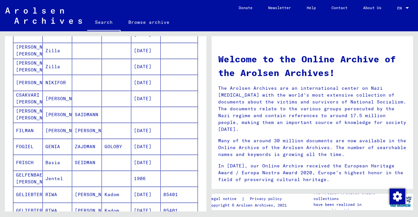
scroll to position [374, 0]
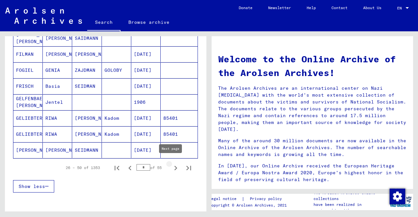
click at [174, 166] on icon "Next page" at bounding box center [175, 168] width 3 height 5
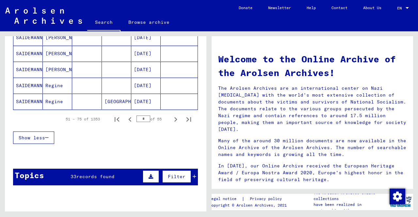
scroll to position [423, 0]
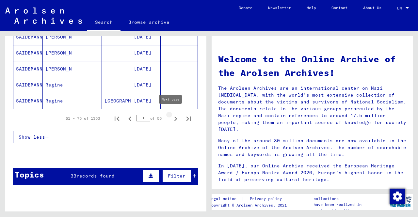
click at [171, 116] on icon "Next page" at bounding box center [175, 118] width 9 height 9
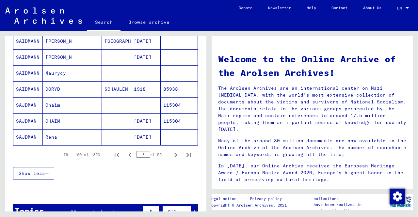
scroll to position [418, 0]
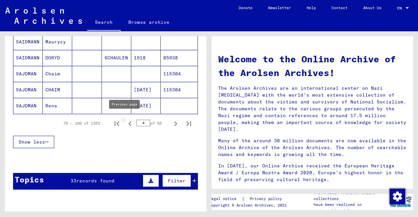
click at [125, 121] on icon "Previous page" at bounding box center [129, 123] width 9 height 9
type input "*"
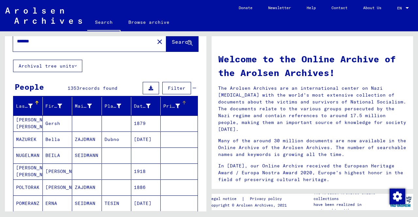
scroll to position [0, 0]
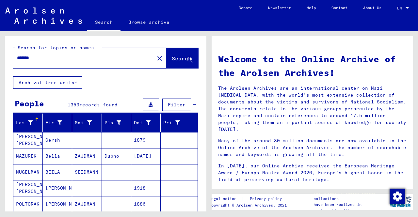
click at [43, 58] on input "*******" at bounding box center [82, 57] width 130 height 7
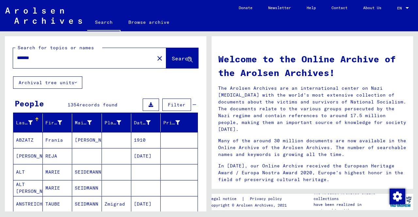
click at [18, 58] on input "*******" at bounding box center [82, 57] width 130 height 7
type input "**********"
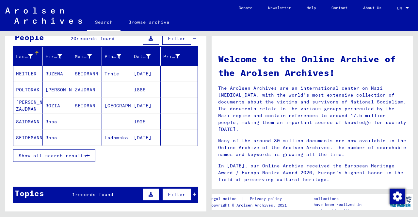
scroll to position [67, 0]
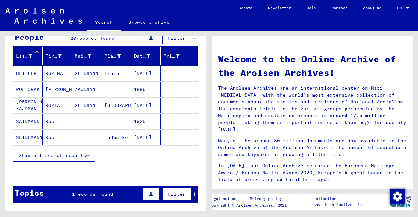
click at [86, 153] on icon "button" at bounding box center [88, 155] width 4 height 5
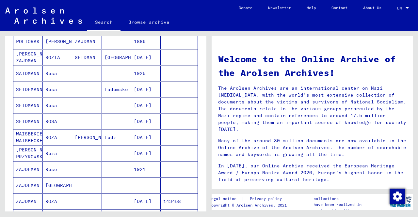
scroll to position [115, 0]
click at [25, 103] on mat-cell "SEIDMANN" at bounding box center [27, 105] width 29 height 16
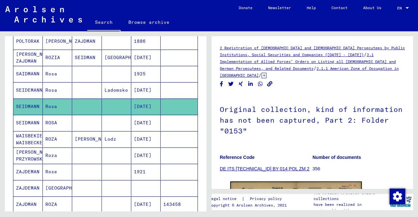
click at [31, 124] on mat-cell "SEIDMANN" at bounding box center [27, 123] width 29 height 16
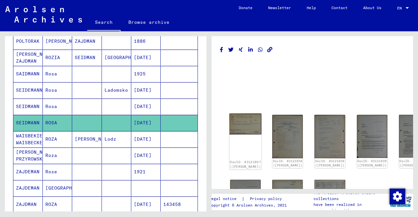
click at [240, 122] on img at bounding box center [245, 124] width 32 height 21
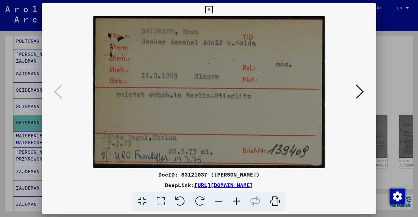
click at [358, 91] on icon at bounding box center [360, 92] width 8 height 16
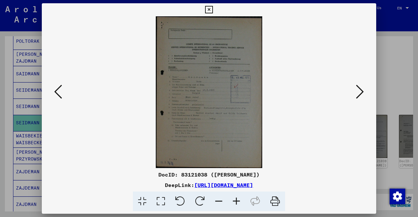
click at [220, 88] on img at bounding box center [209, 92] width 290 height 152
click at [238, 202] on icon at bounding box center [236, 202] width 18 height 20
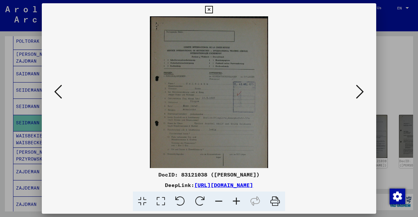
click at [238, 202] on icon at bounding box center [236, 202] width 18 height 20
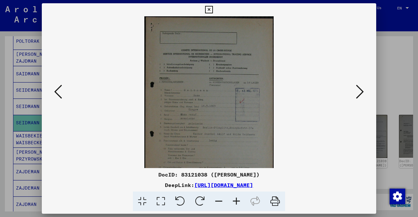
click at [238, 202] on icon at bounding box center [236, 202] width 18 height 20
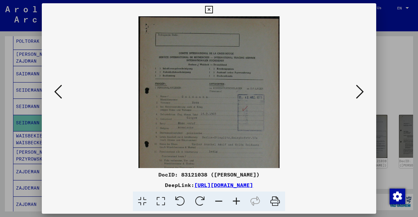
click at [238, 202] on icon at bounding box center [236, 202] width 18 height 20
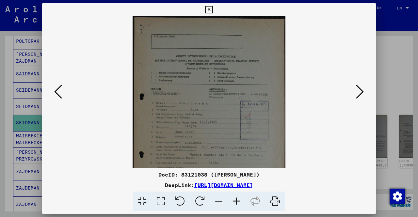
click at [238, 202] on icon at bounding box center [236, 202] width 18 height 20
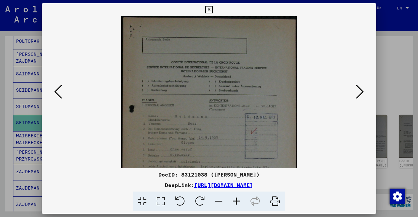
click at [238, 202] on icon at bounding box center [236, 202] width 18 height 20
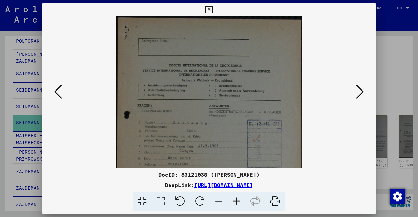
click at [209, 10] on icon at bounding box center [209, 10] width 8 height 8
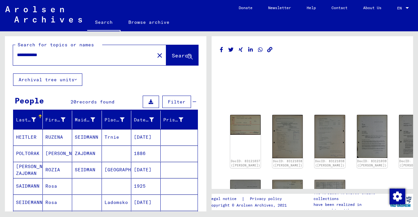
scroll to position [2, 0]
